Goal: Information Seeking & Learning: Compare options

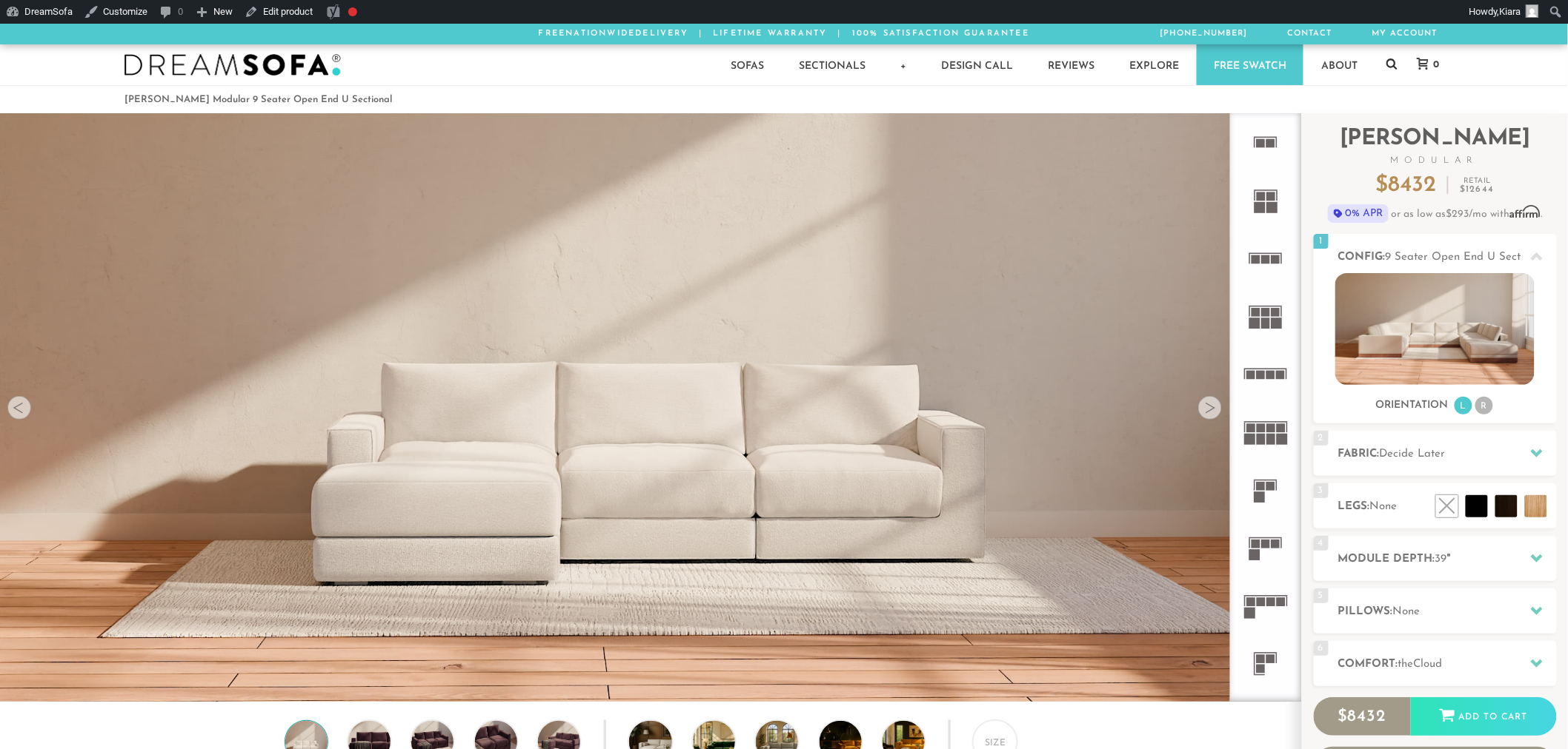
scroll to position [17855, 1556]
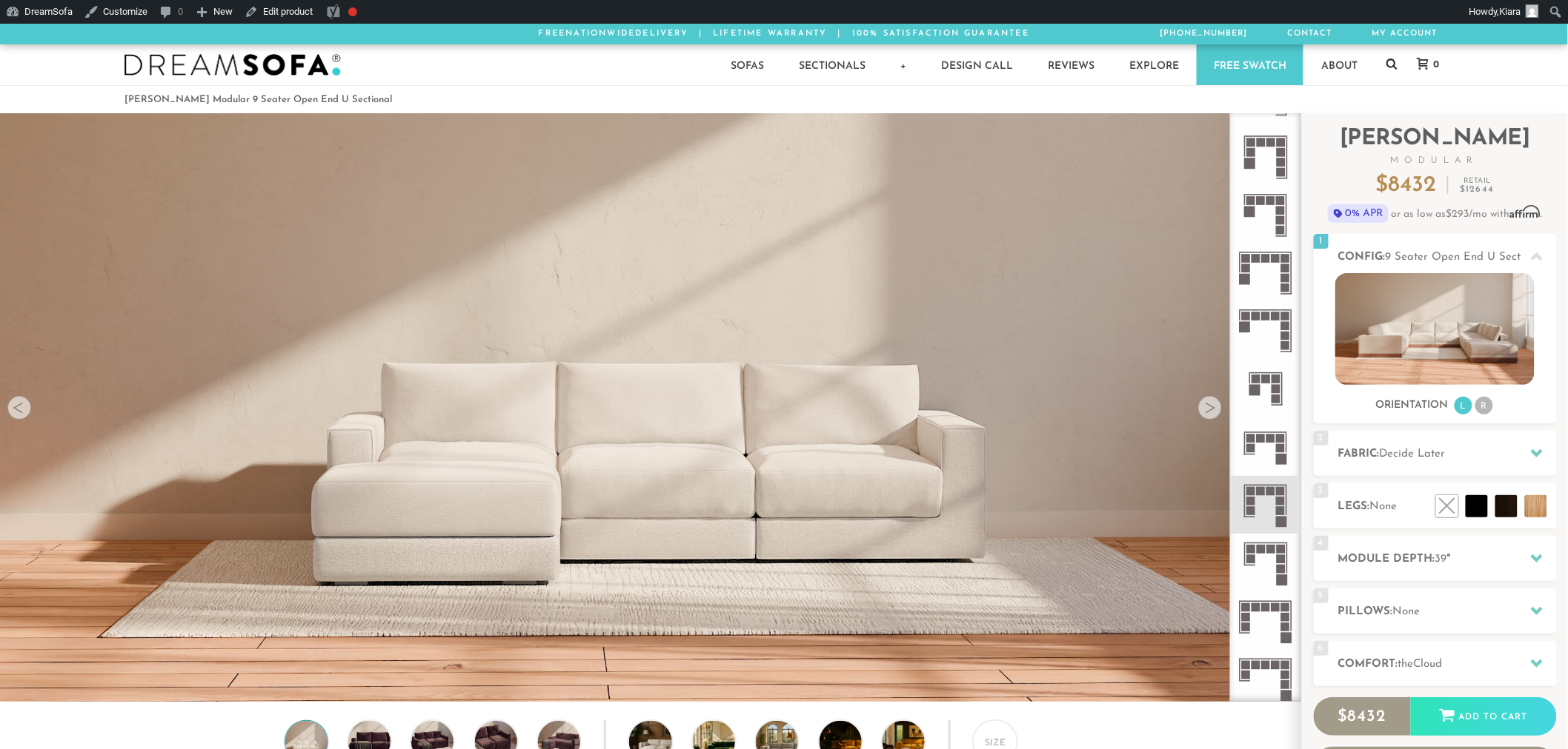
click at [1390, 62] on icon at bounding box center [1391, 64] width 11 height 12
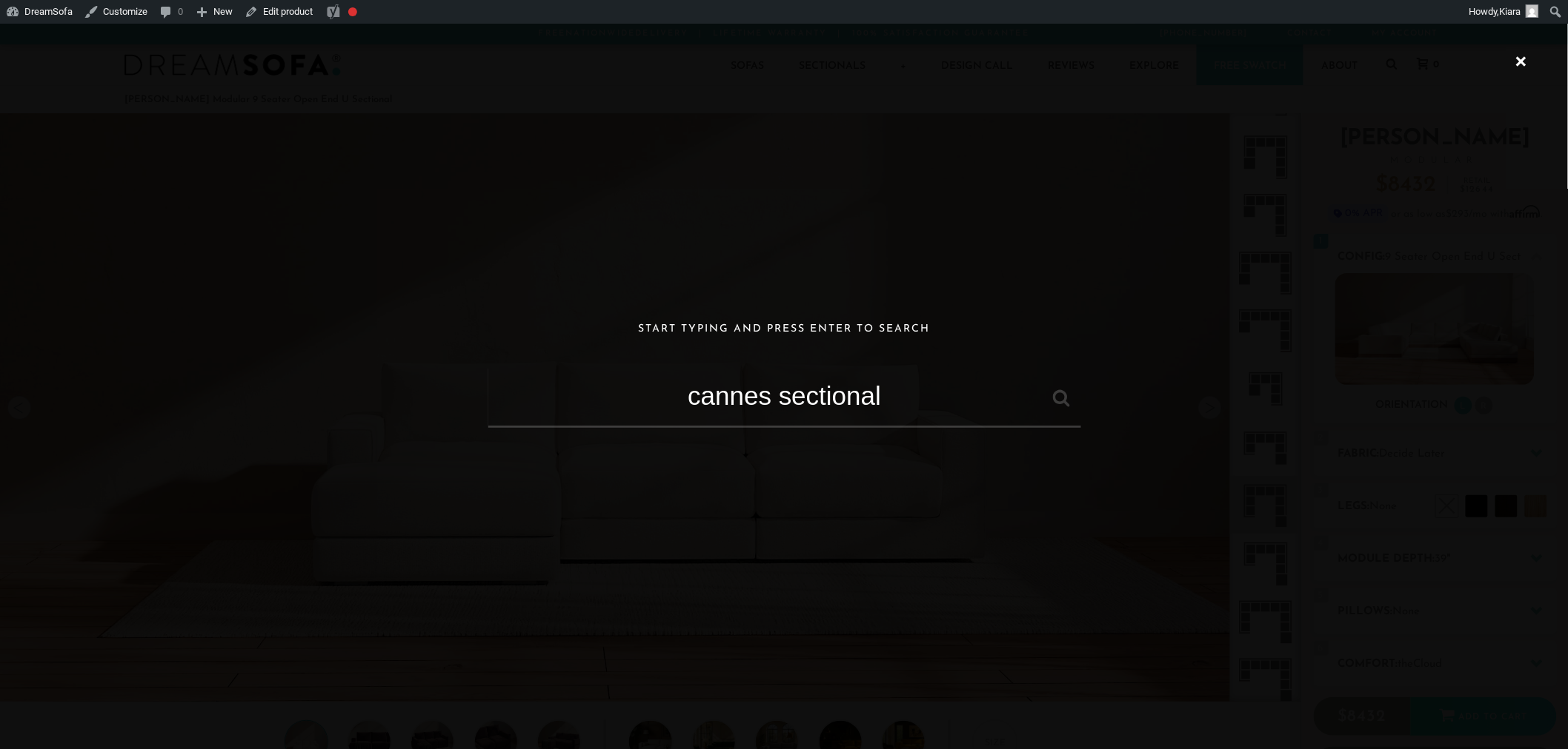
type input "cannes sectional"
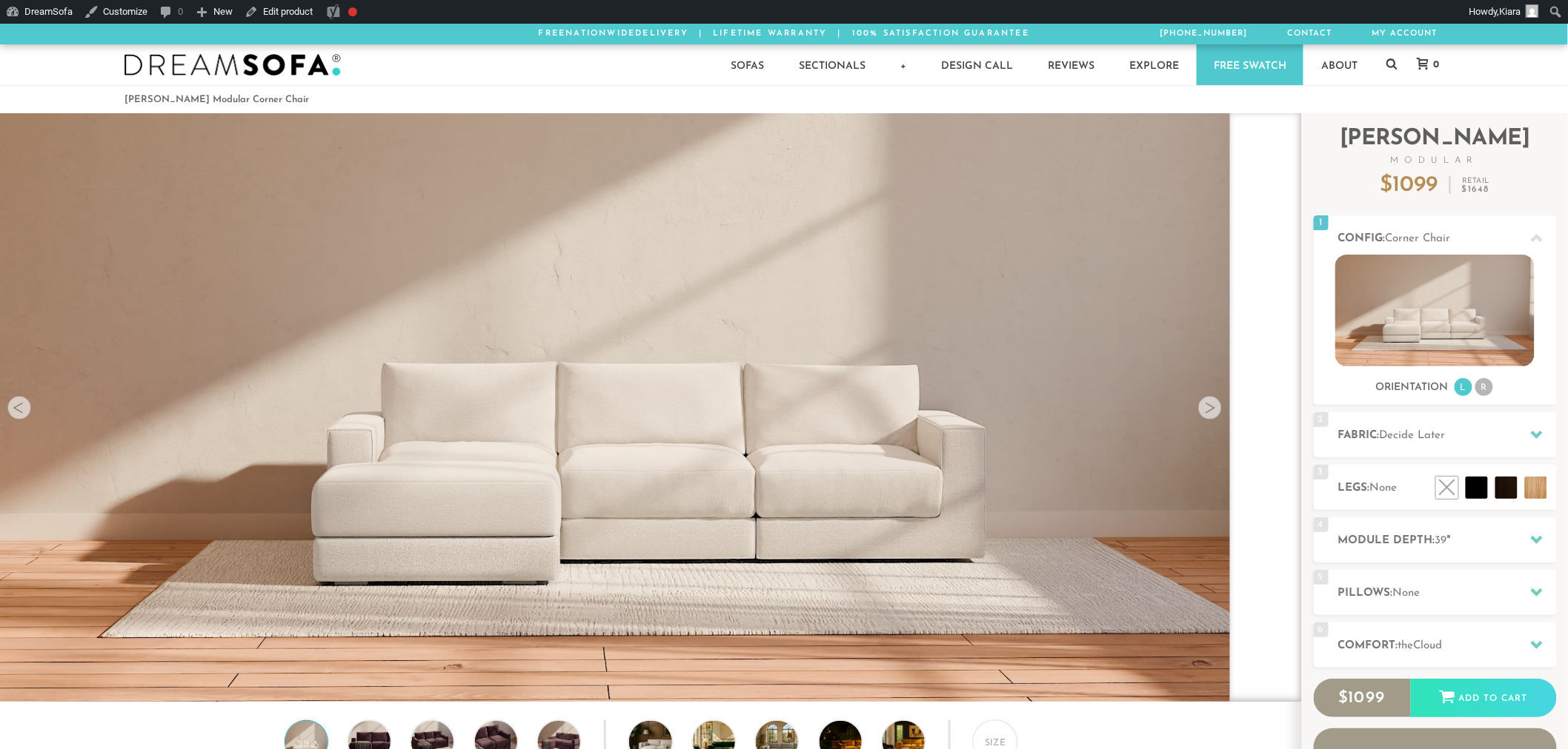
scroll to position [21629, 1556]
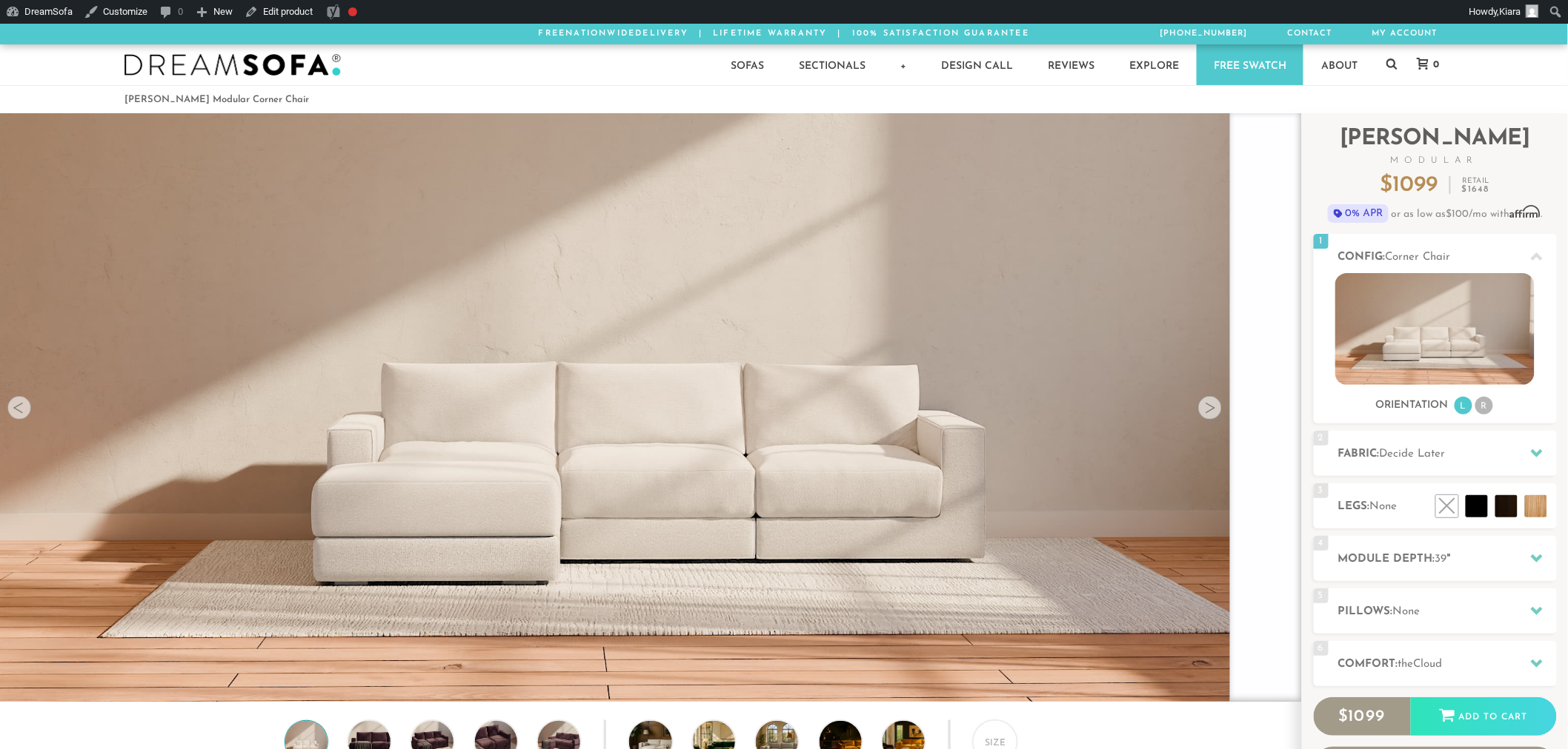
click at [1523, 242] on div "1 Config: Corner Chair R" at bounding box center [1435, 253] width 243 height 39
click at [1534, 254] on icon at bounding box center [1536, 257] width 12 height 12
click at [1530, 257] on div at bounding box center [1537, 256] width 32 height 31
click at [1533, 256] on icon at bounding box center [1536, 257] width 12 height 12
click at [1482, 371] on img at bounding box center [1435, 328] width 199 height 111
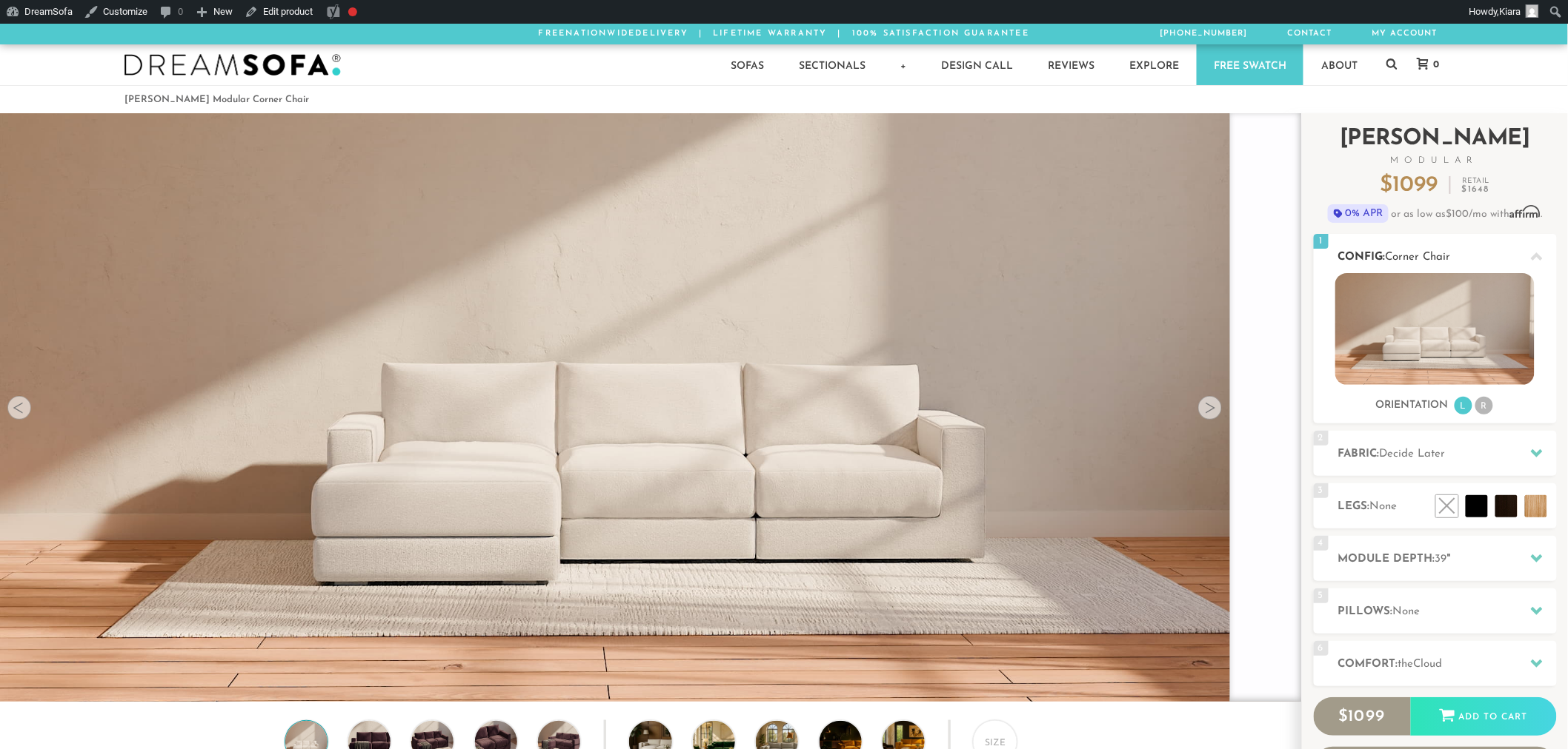
click at [1467, 335] on img at bounding box center [1435, 328] width 199 height 111
click at [1471, 252] on h2 "Config: Corner Chair" at bounding box center [1448, 256] width 219 height 17
click at [1464, 251] on h2 "Config: Corner Chair" at bounding box center [1448, 256] width 219 height 17
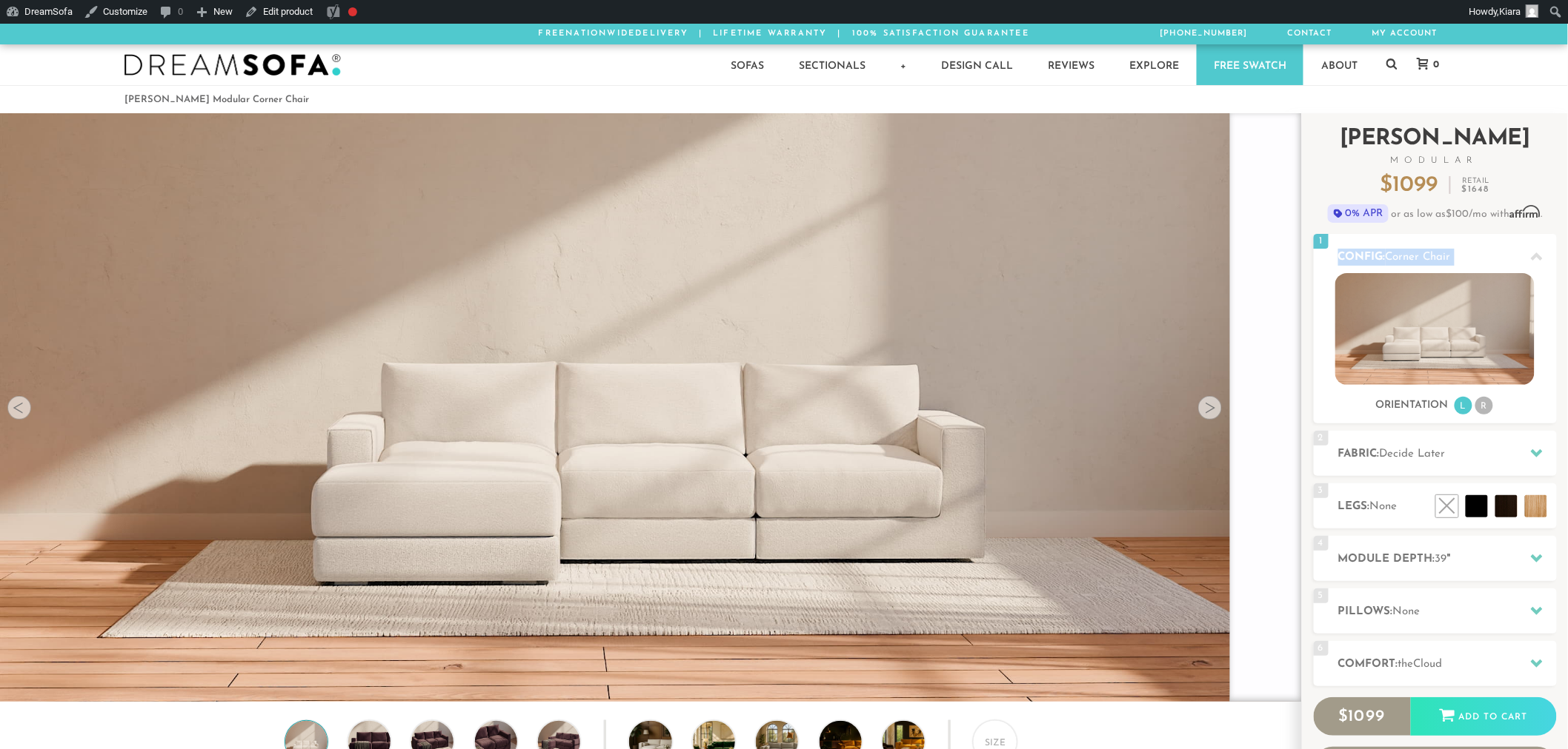
click at [1459, 328] on img at bounding box center [1435, 328] width 199 height 111
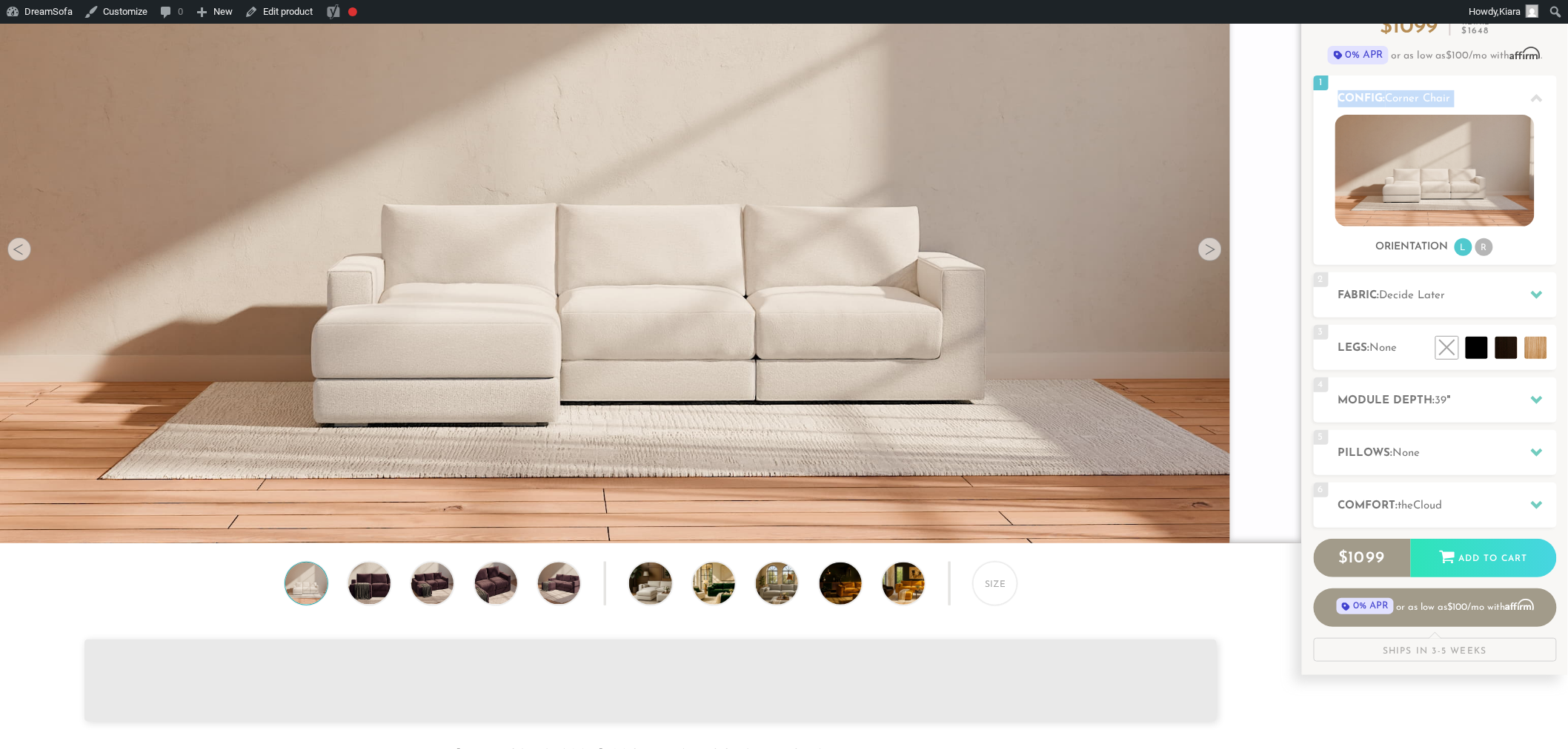
scroll to position [0, 0]
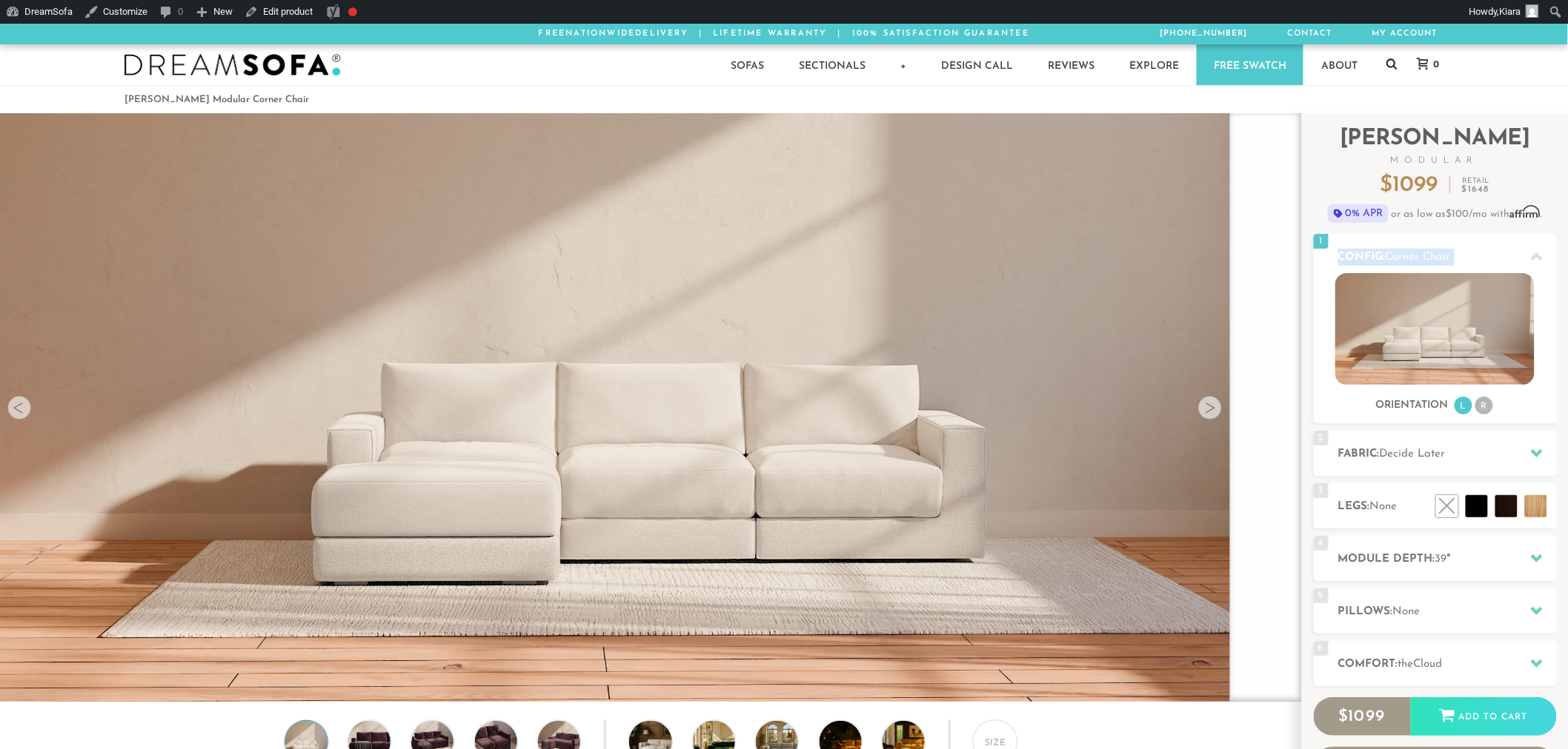
click at [1393, 65] on icon at bounding box center [1391, 63] width 11 height 11
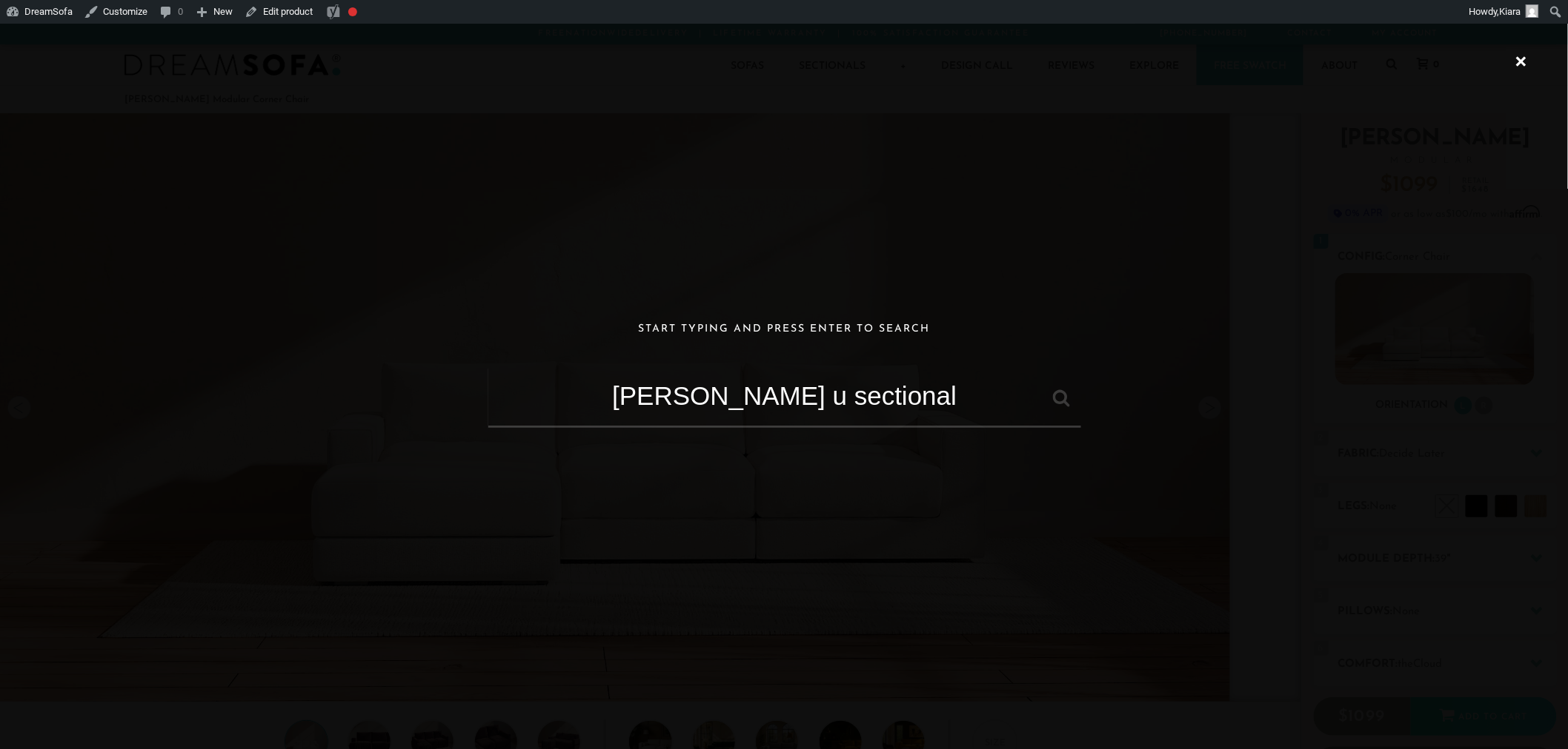
type input "landon u sectional"
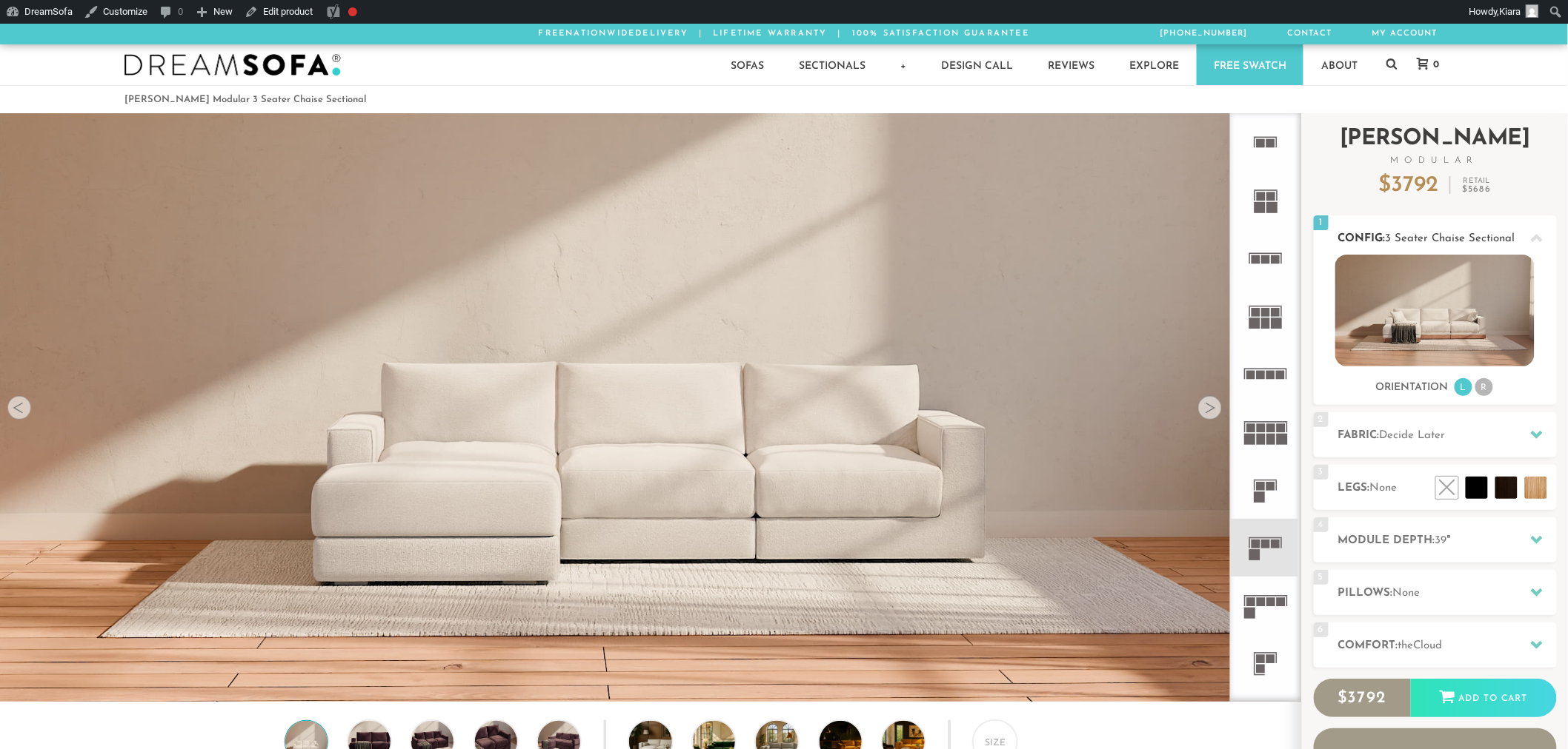
scroll to position [17855, 1556]
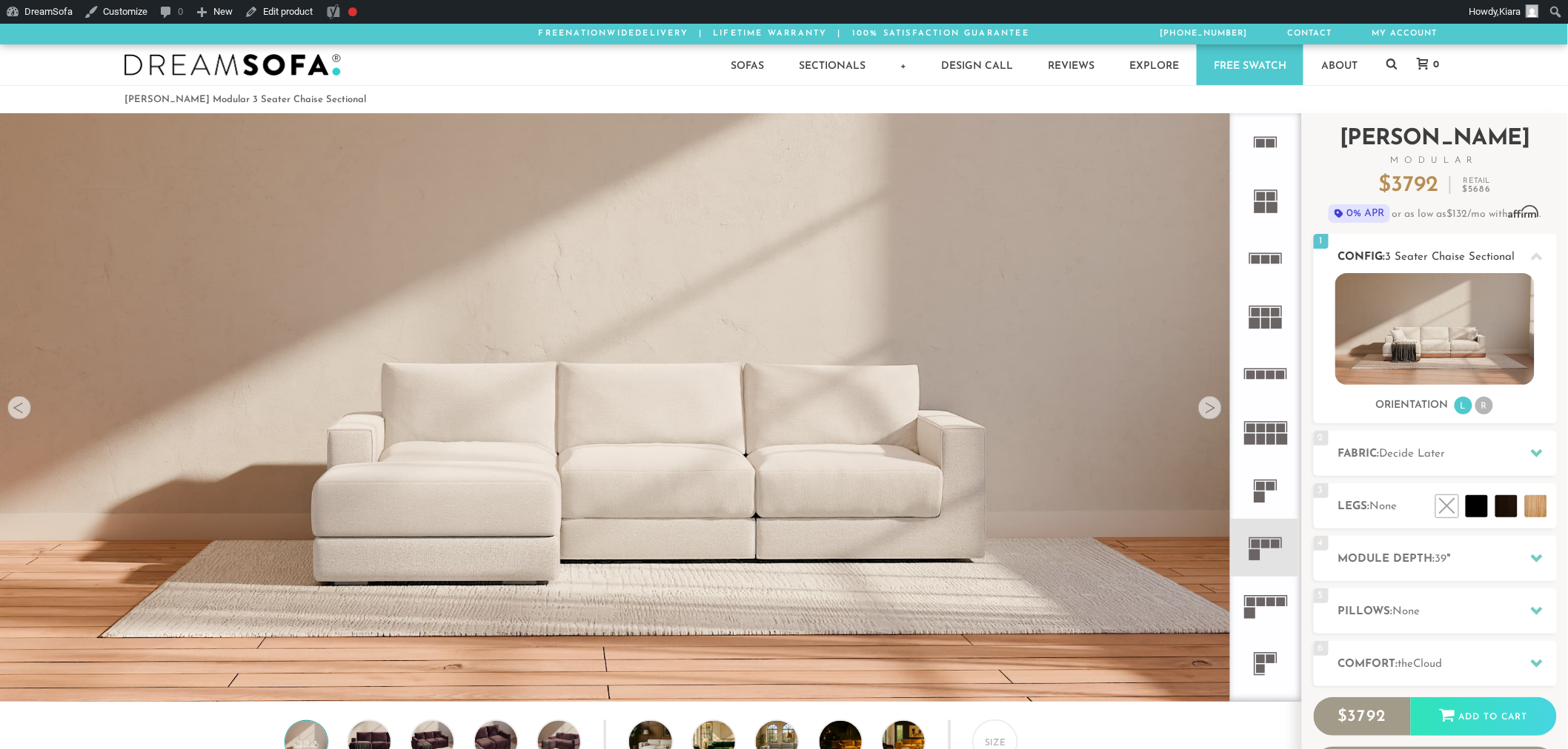
click at [1542, 260] on icon at bounding box center [1536, 257] width 12 height 12
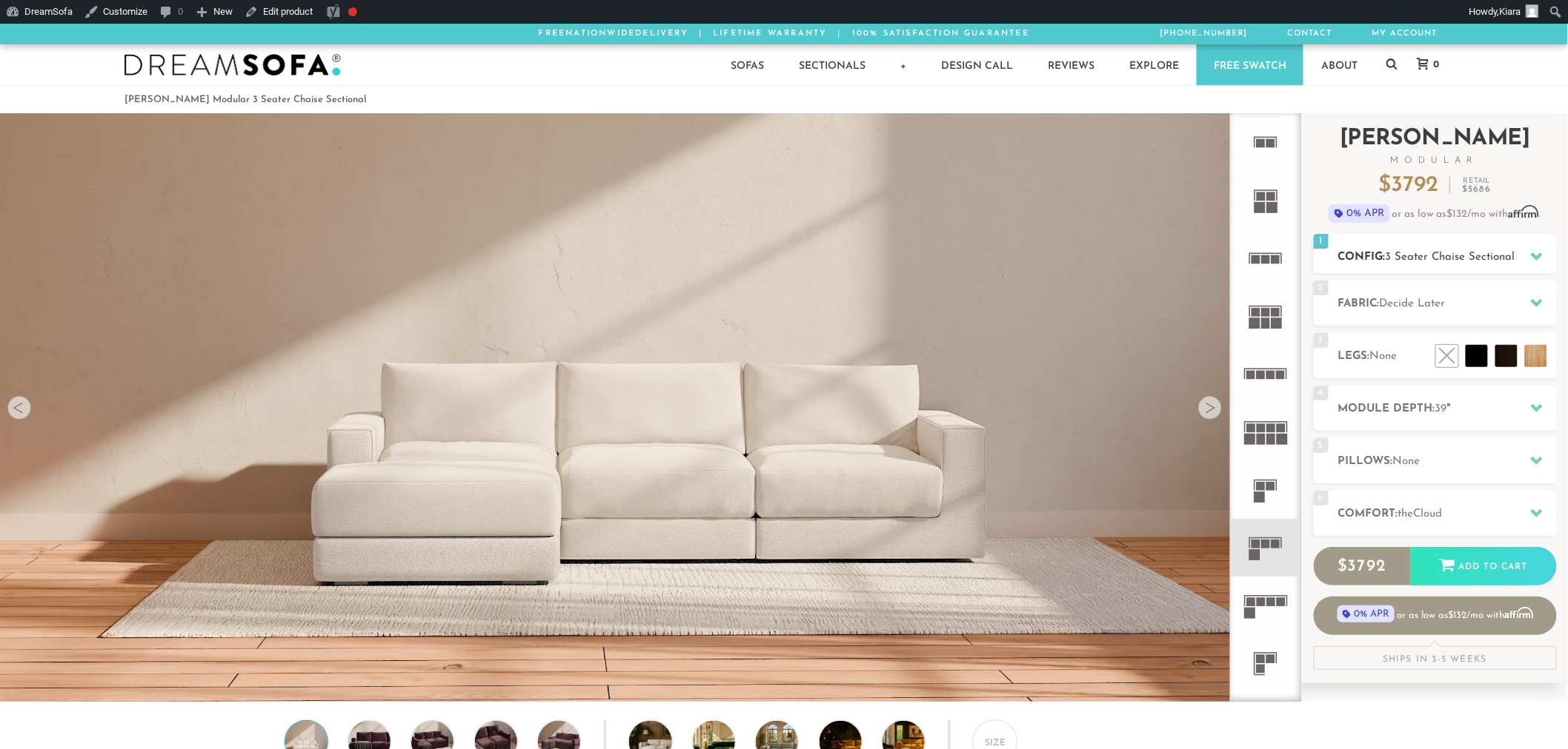
click at [1541, 260] on icon at bounding box center [1536, 256] width 12 height 12
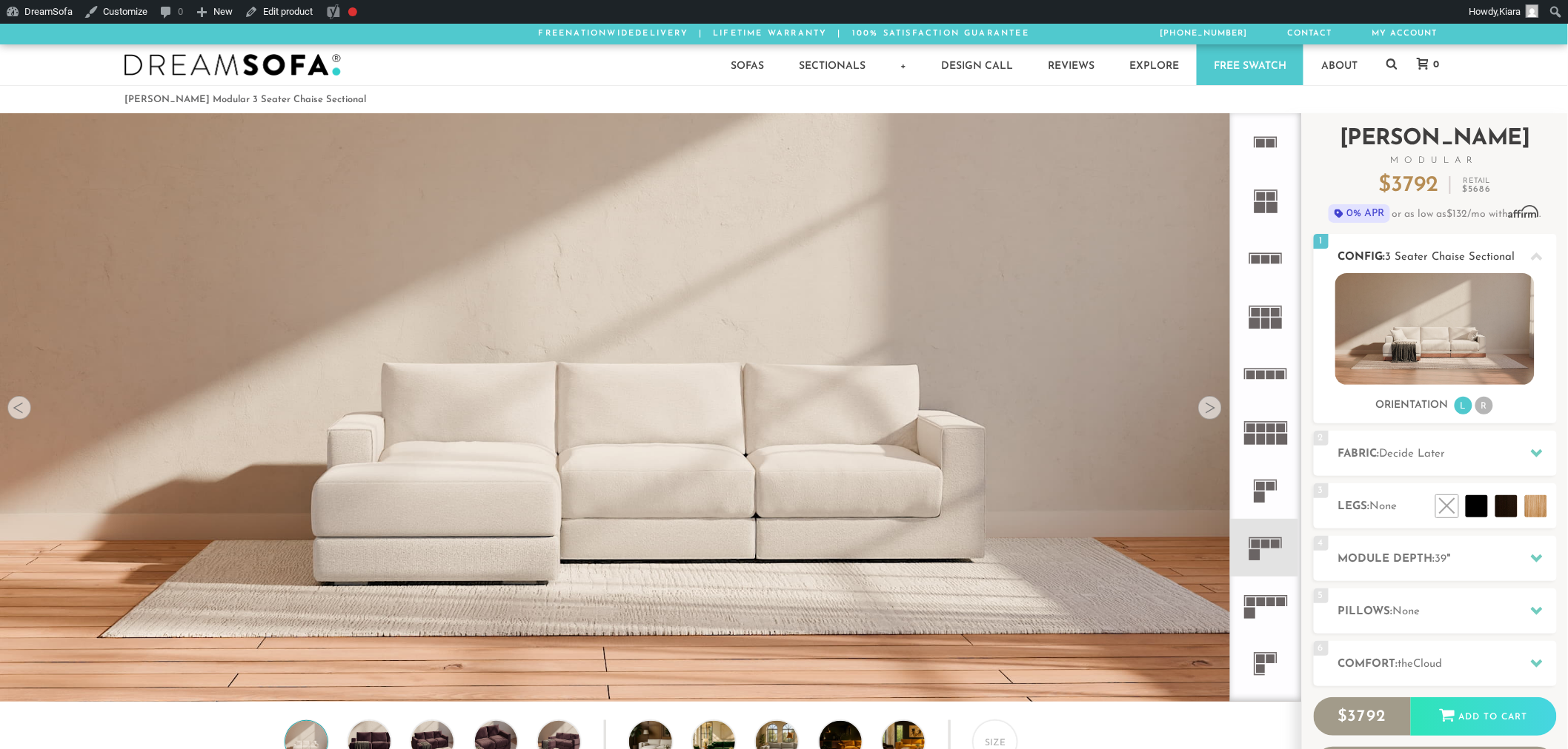
click at [1462, 290] on img at bounding box center [1435, 328] width 199 height 111
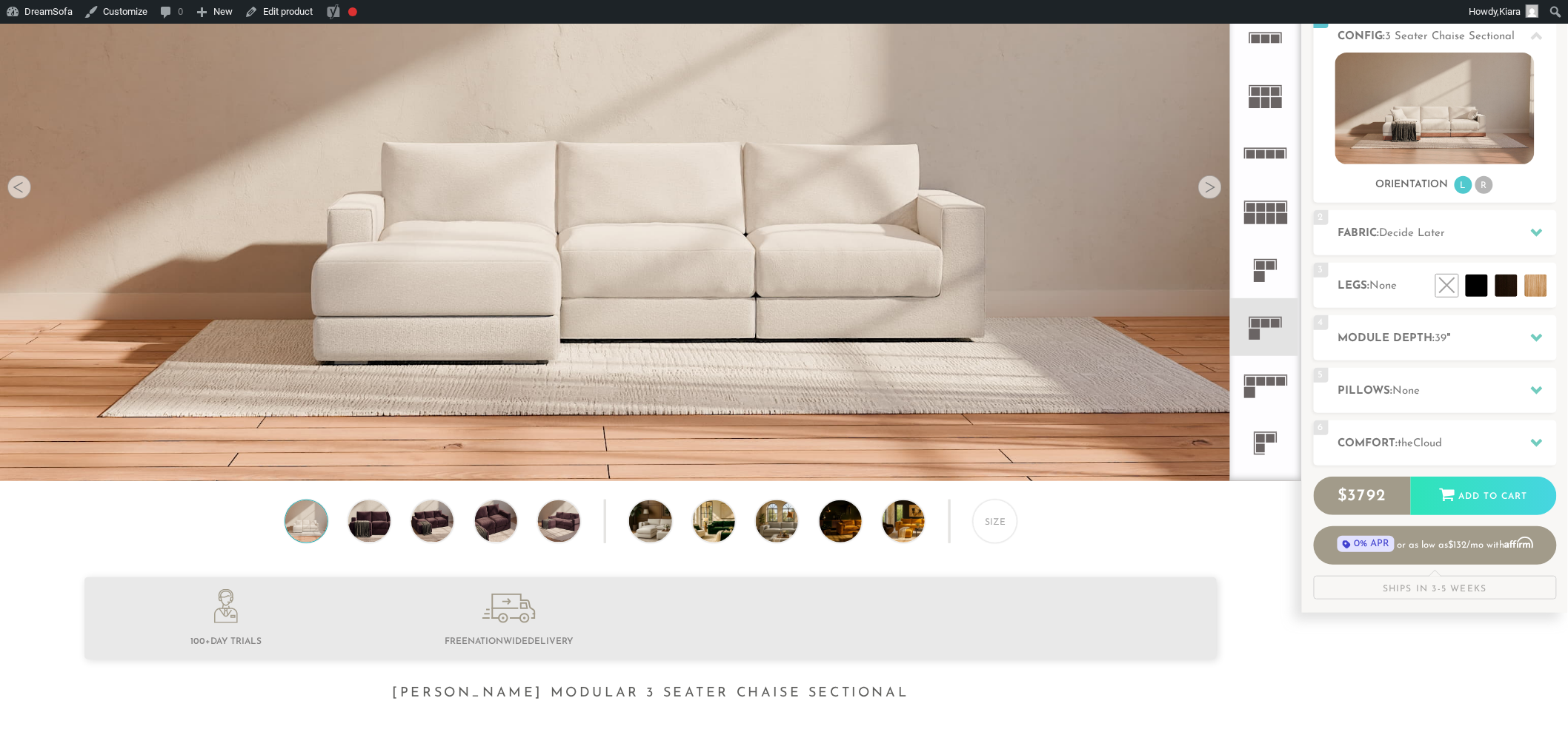
scroll to position [0, 0]
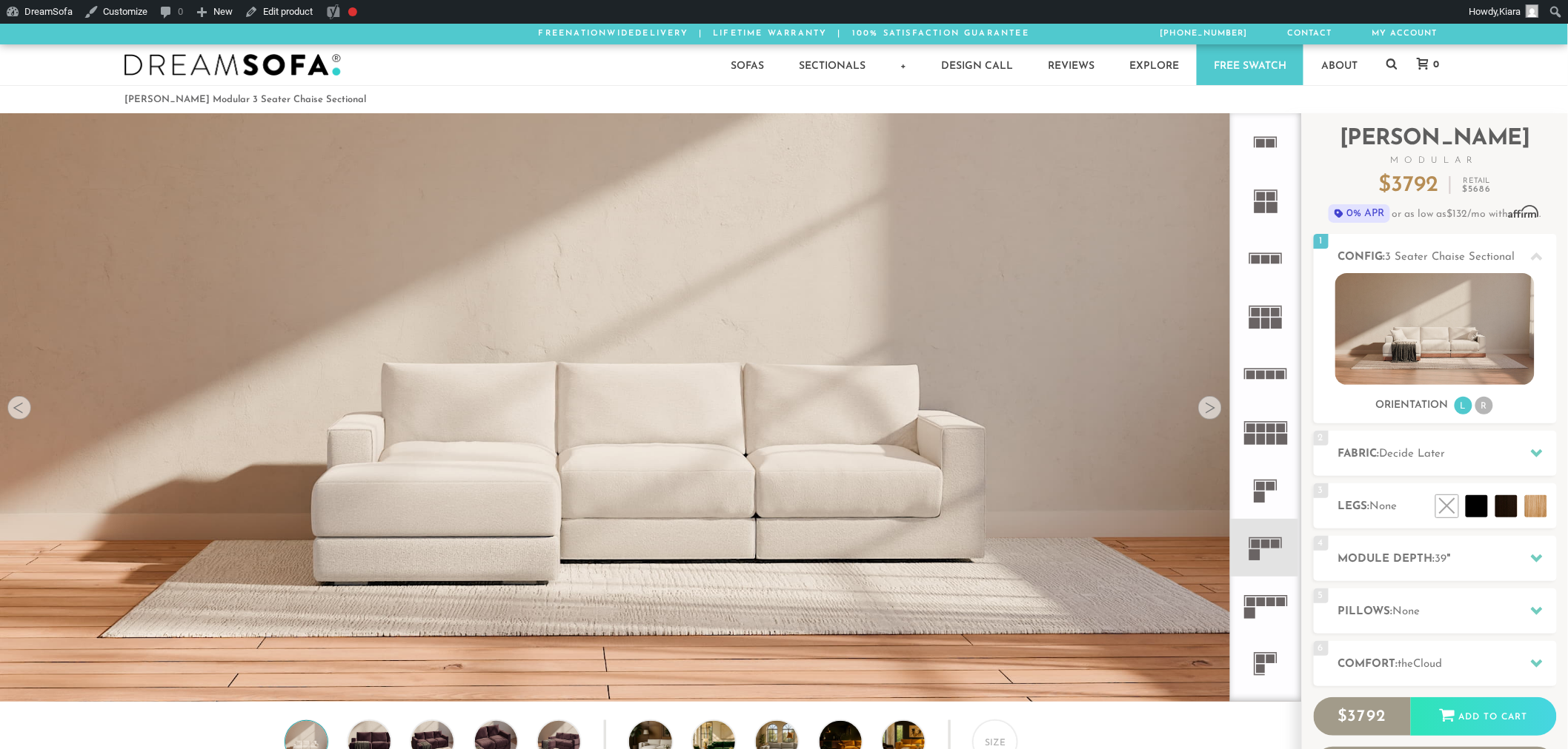
click at [1271, 323] on icon at bounding box center [1265, 316] width 58 height 58
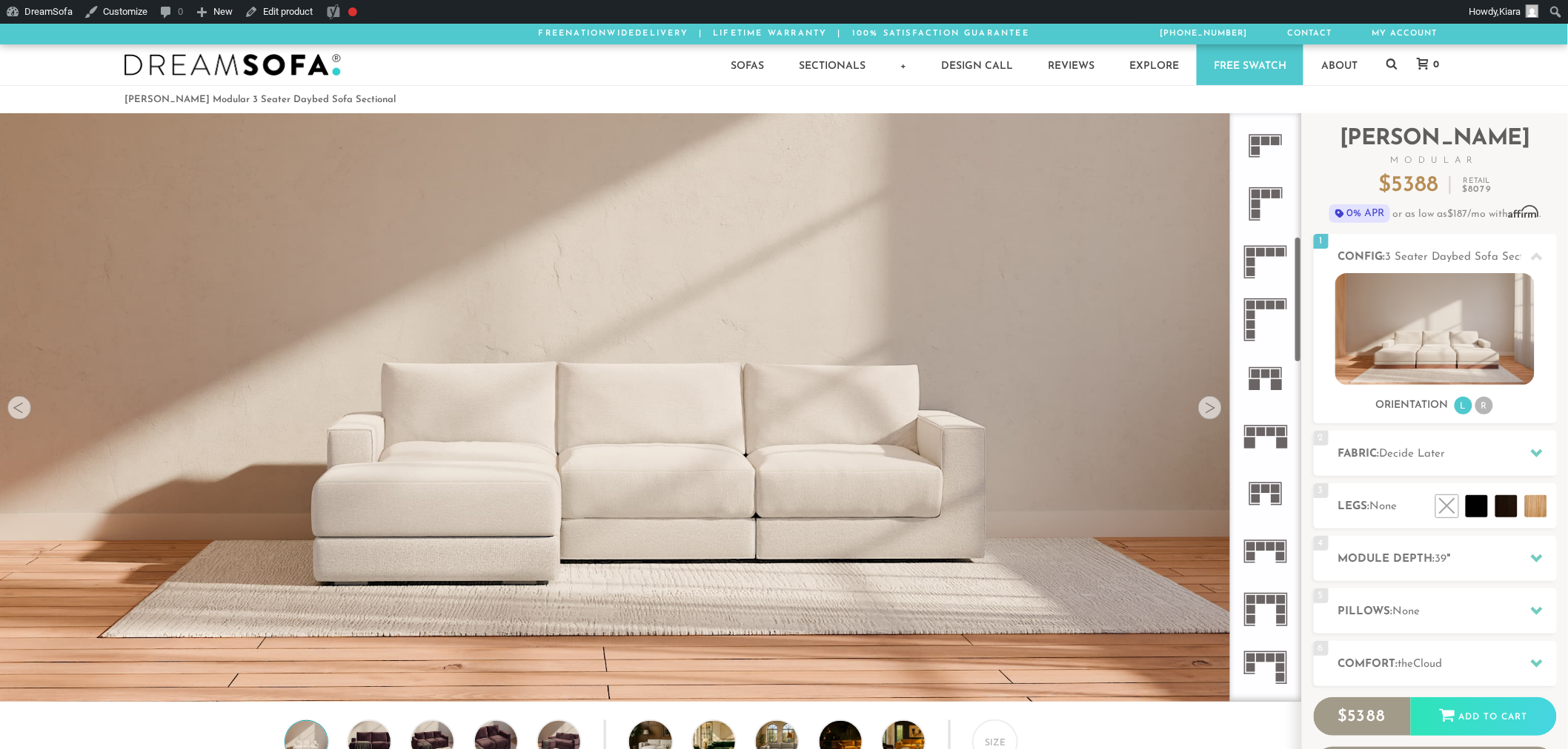
scroll to position [580, 0]
click at [1268, 374] on rect at bounding box center [1266, 369] width 9 height 9
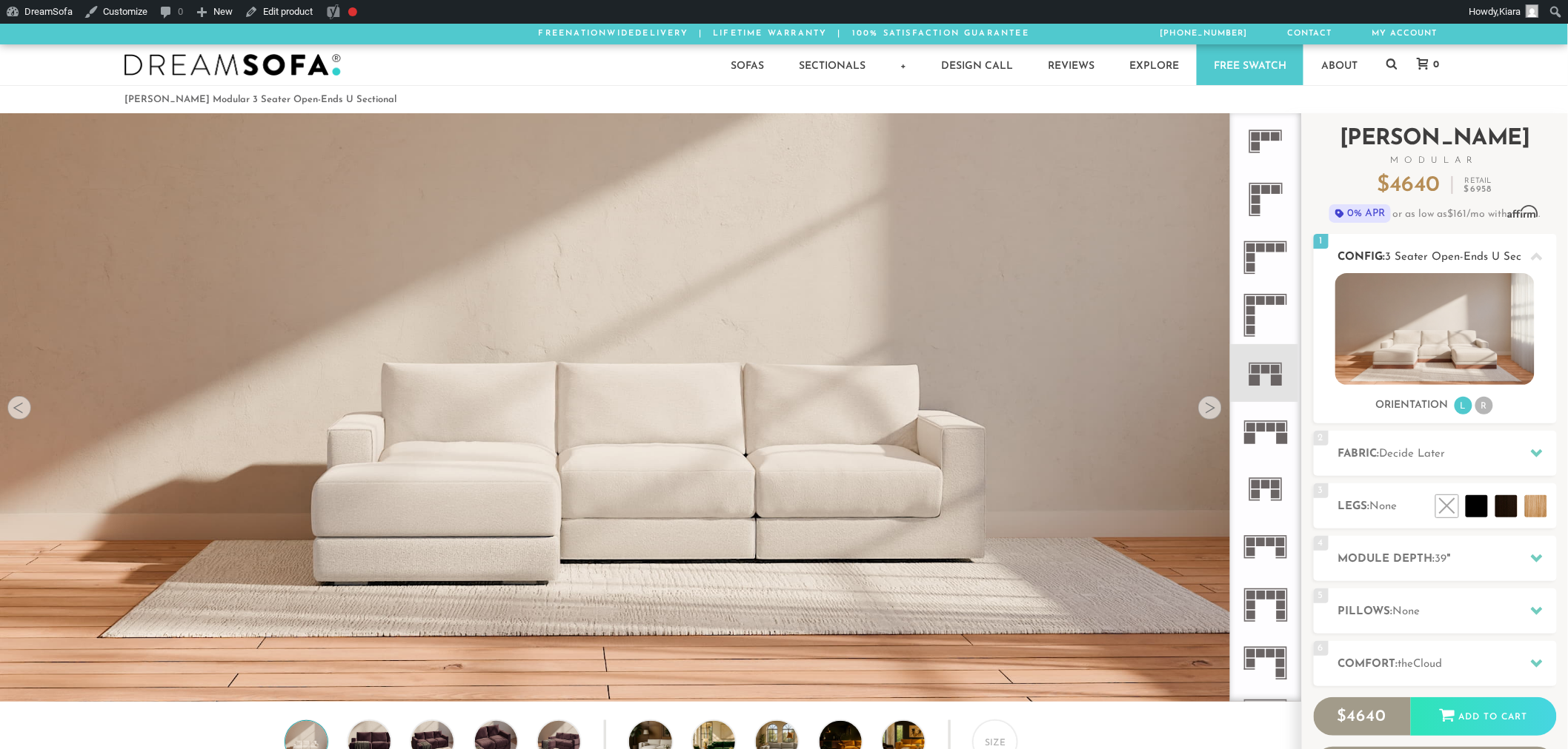
click at [1543, 261] on div at bounding box center [1537, 256] width 32 height 31
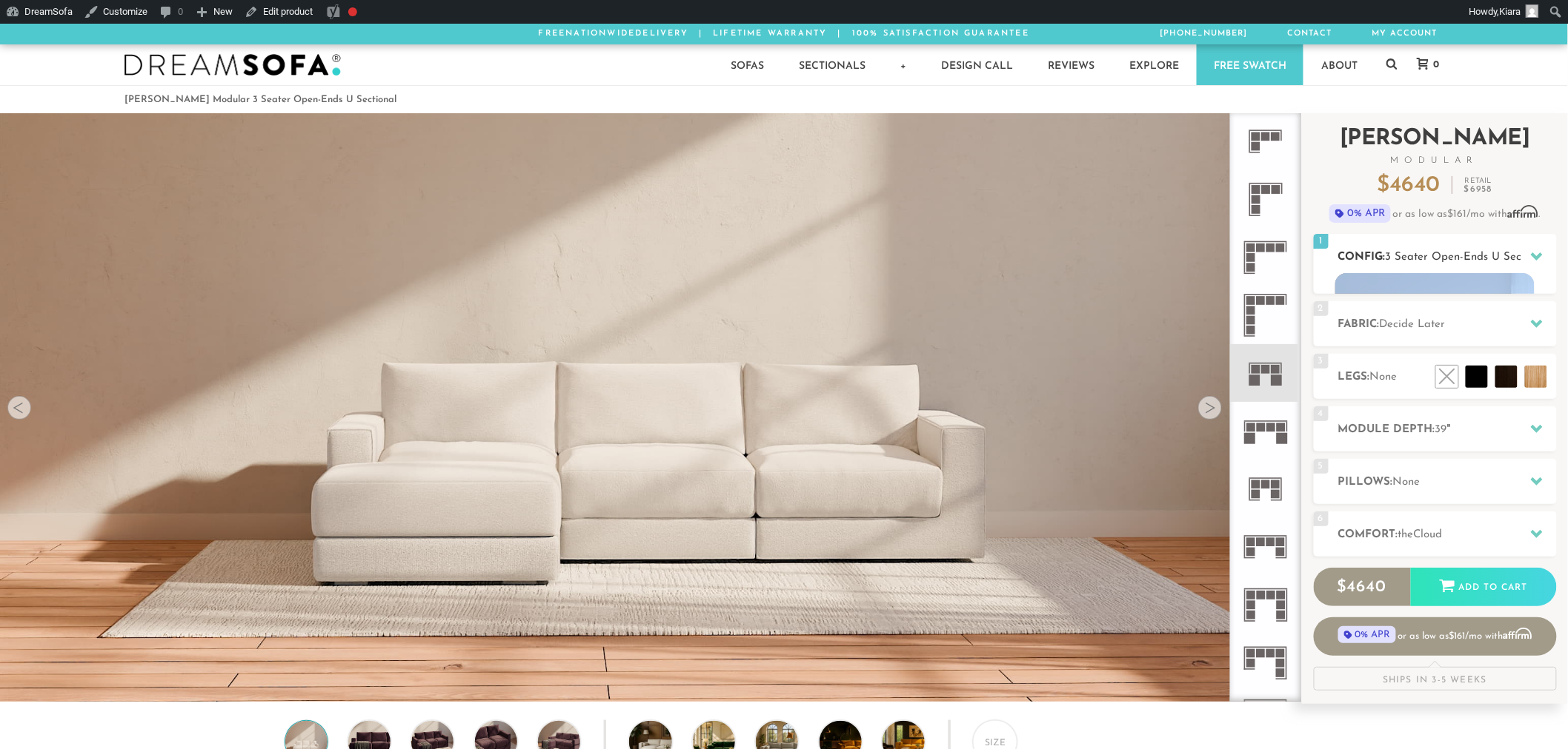
click at [1543, 261] on div at bounding box center [1537, 256] width 32 height 31
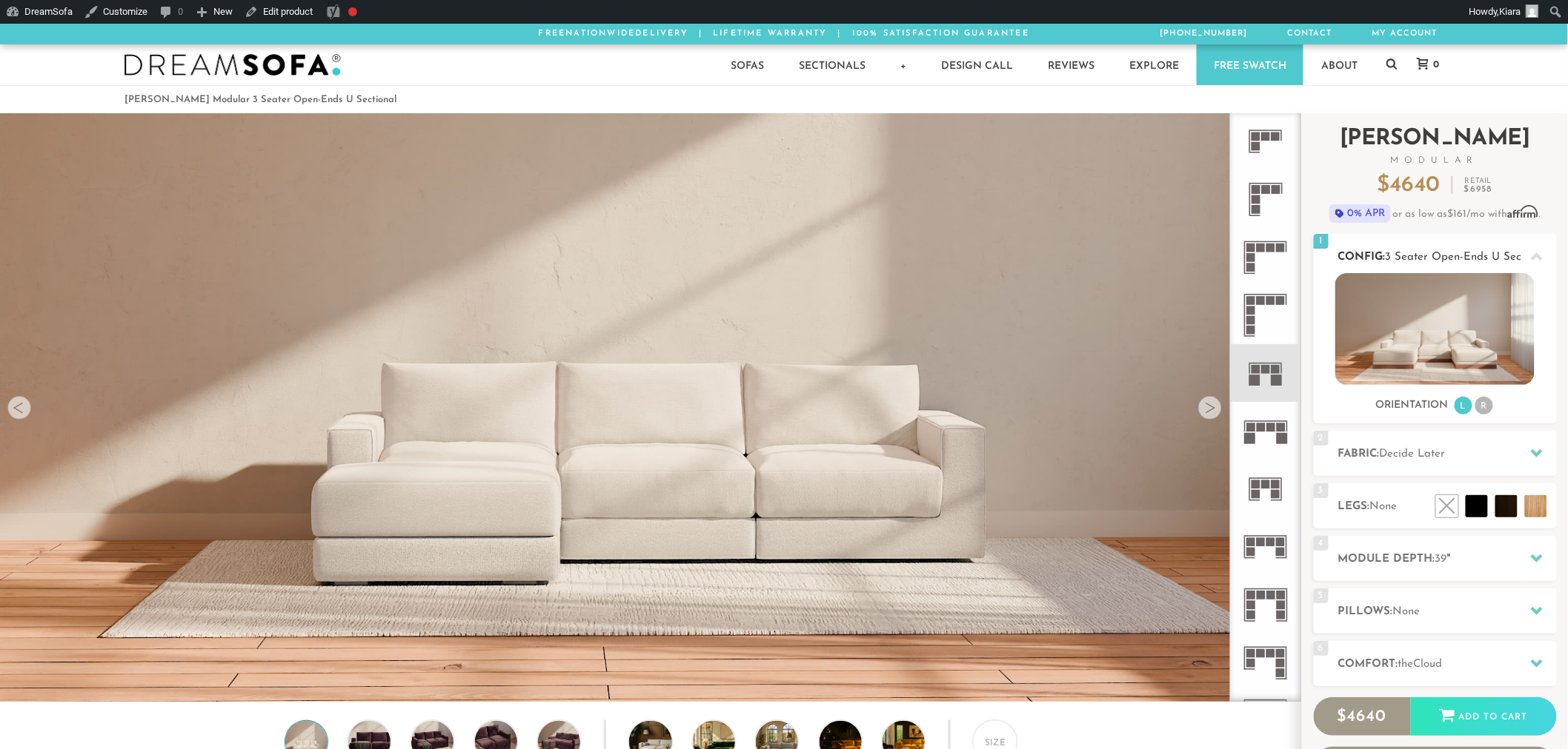
click at [1462, 260] on span "3 Seater Open-Ends U Sectional" at bounding box center [1467, 256] width 165 height 11
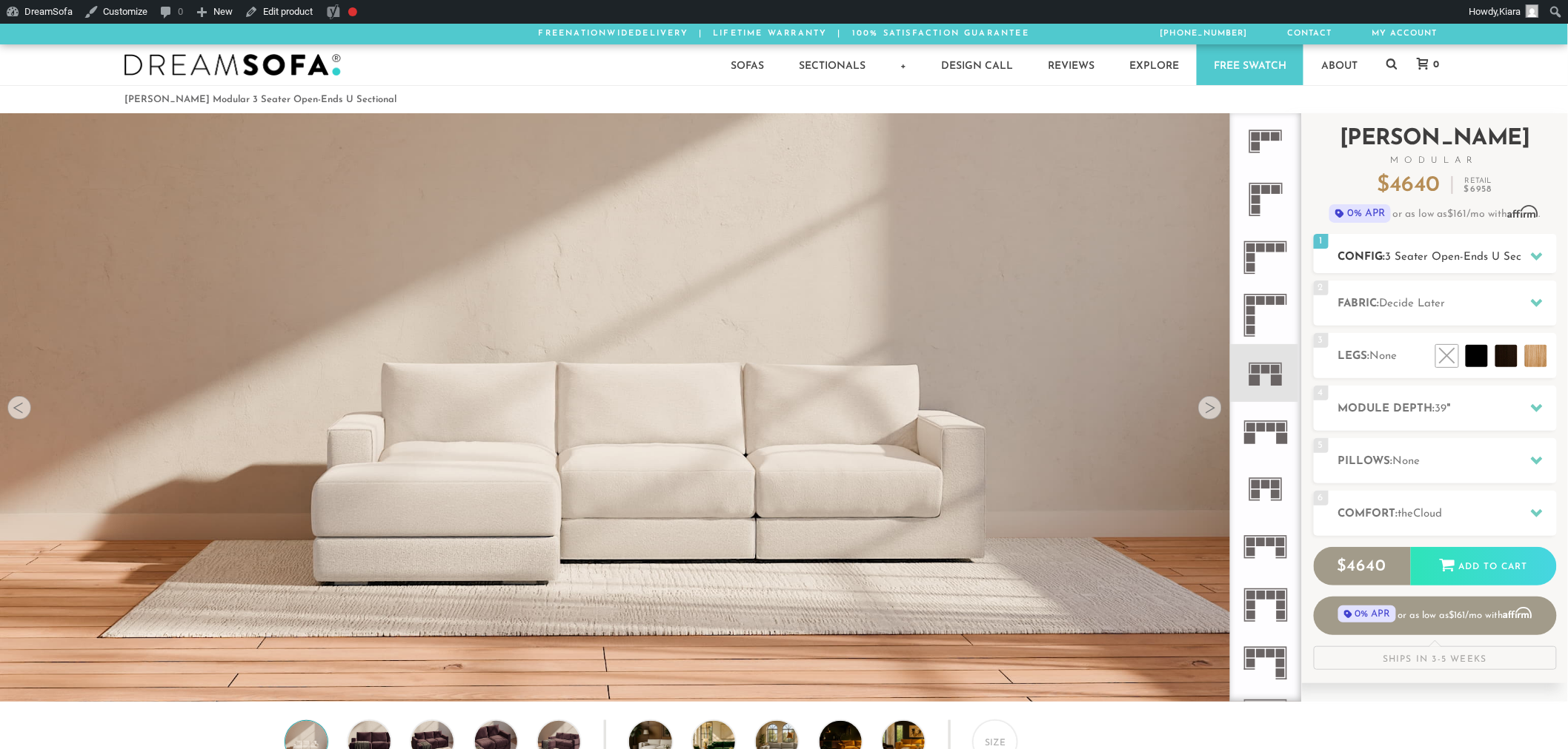
click at [1462, 260] on span "3 Seater Open-Ends U Sectional" at bounding box center [1467, 256] width 165 height 11
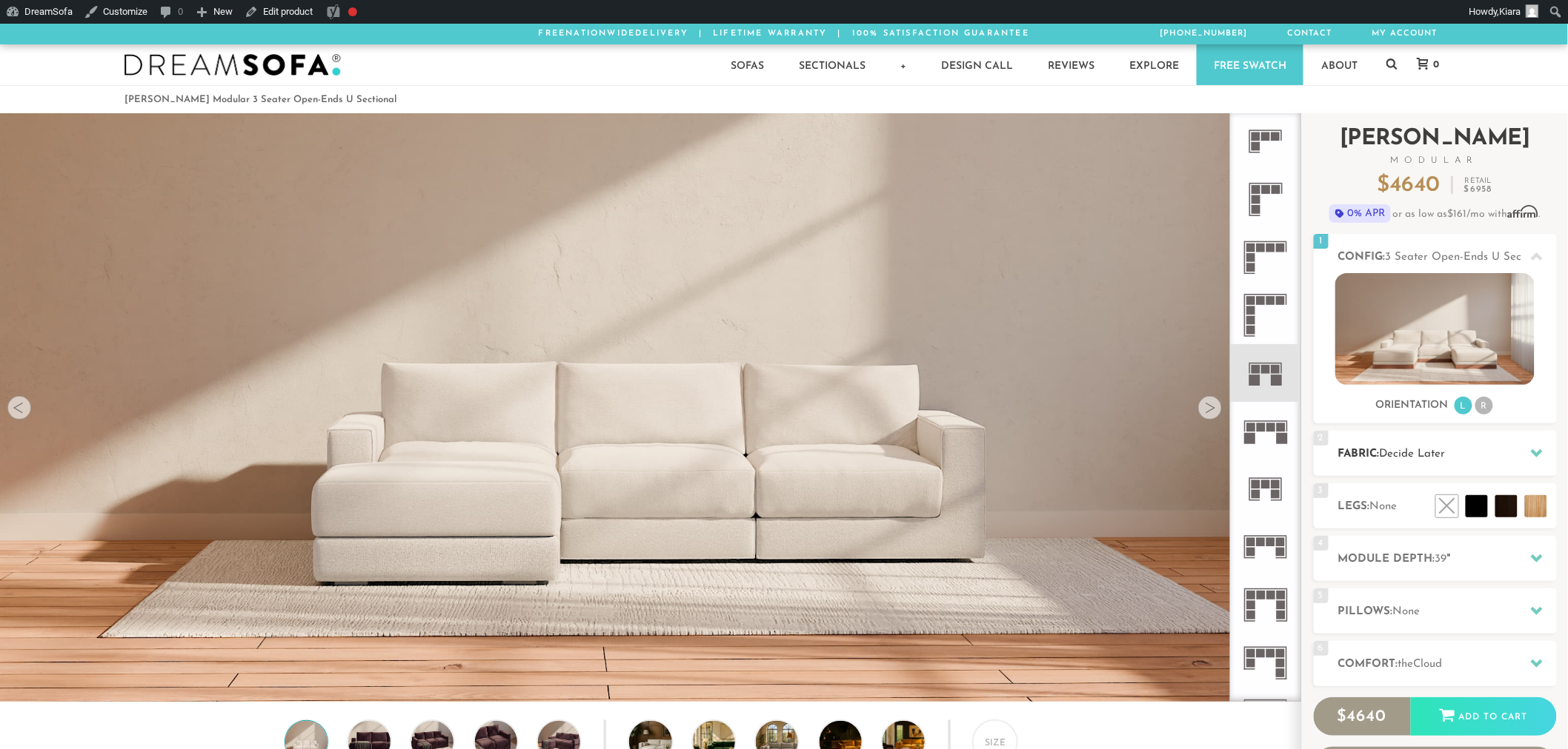
click at [1433, 462] on h2 "Fabric: Decide Later" at bounding box center [1448, 453] width 219 height 17
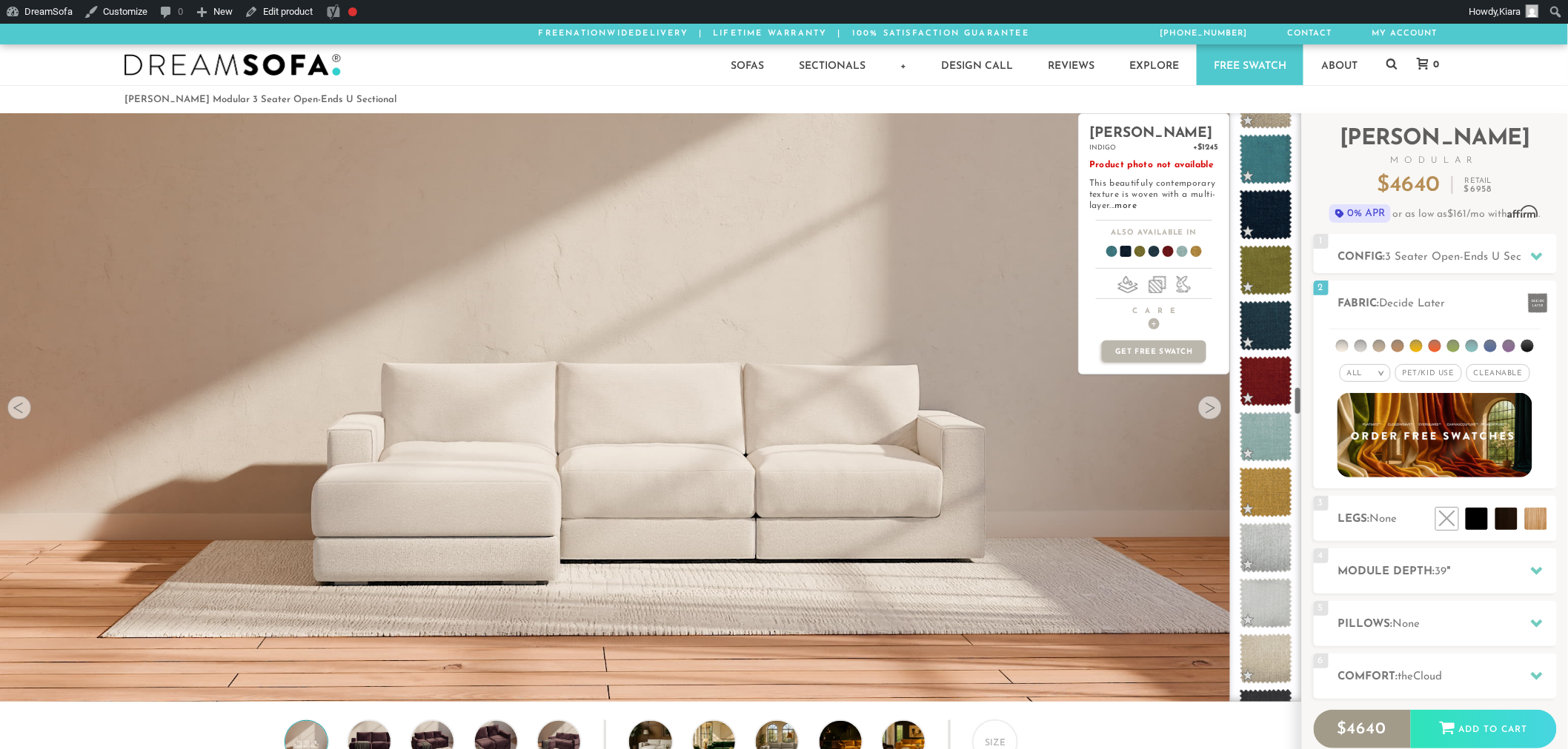
scroll to position [5599, 0]
